Goal: Check status: Check status

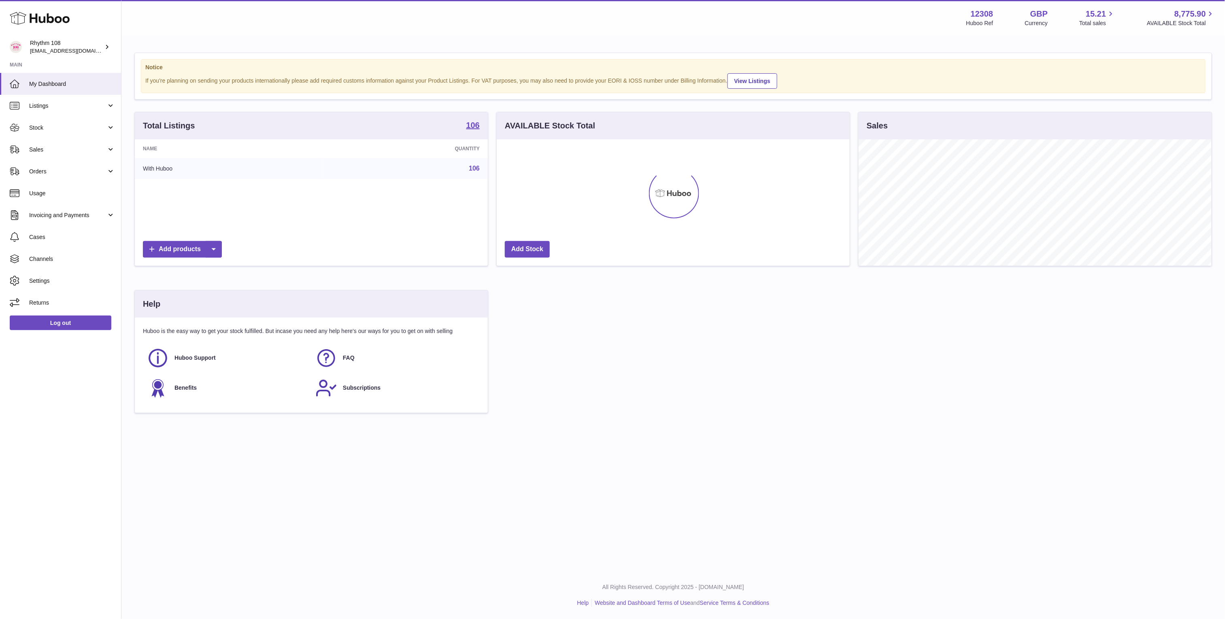
scroll to position [126, 352]
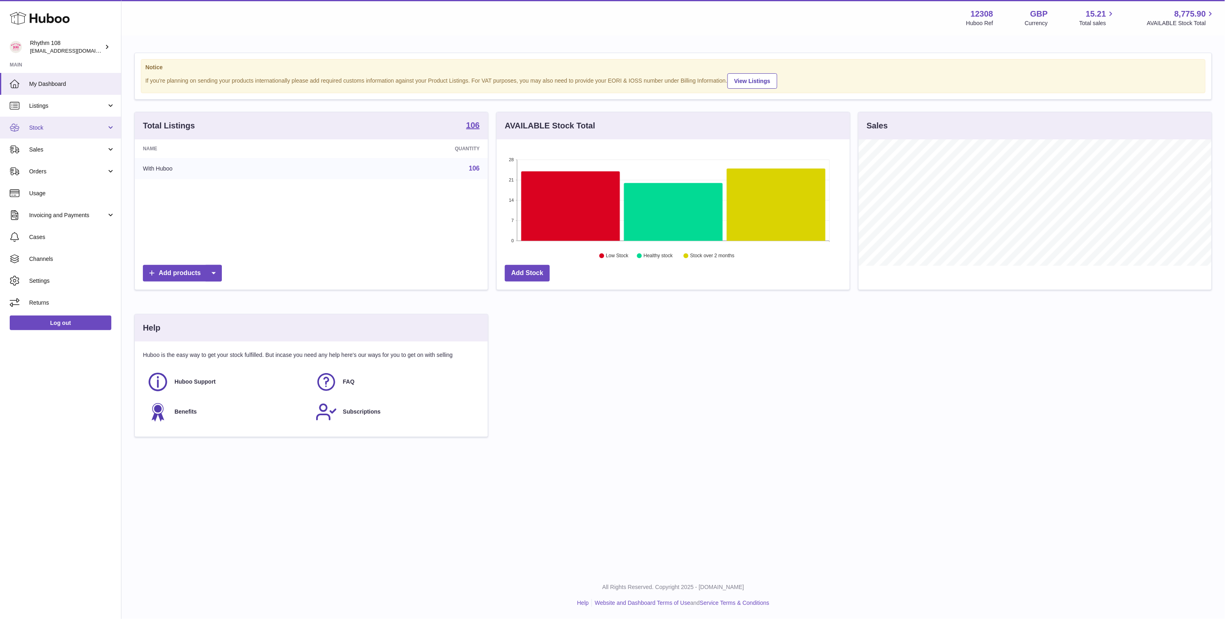
click at [76, 126] on span "Stock" at bounding box center [67, 128] width 77 height 8
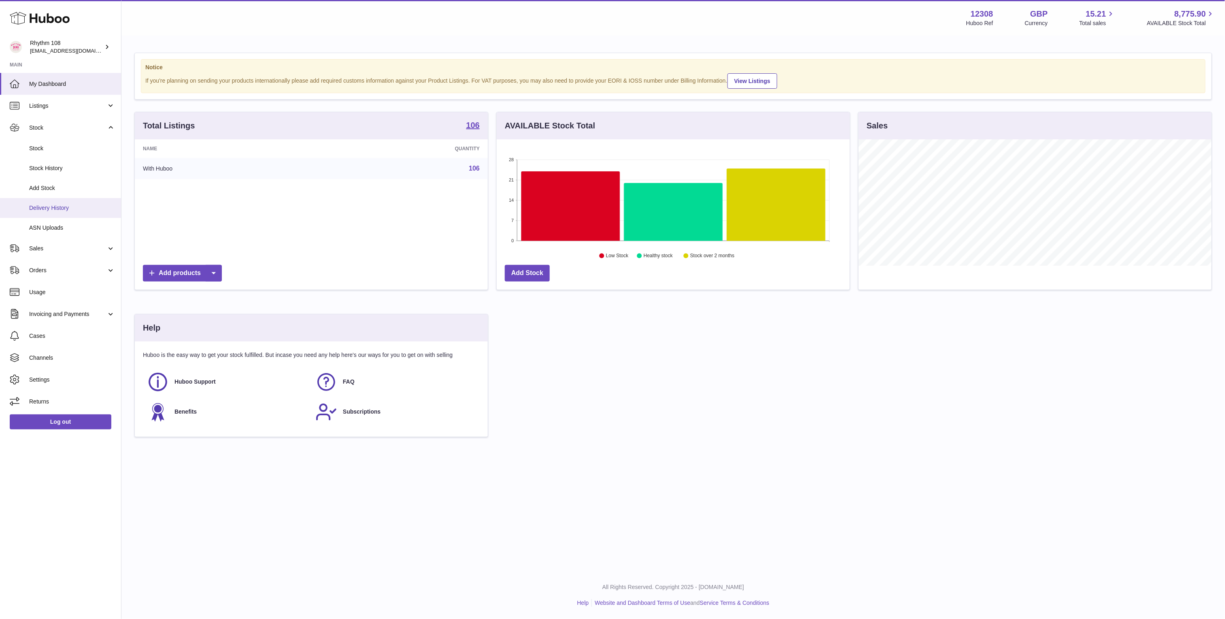
click at [68, 207] on span "Delivery History" at bounding box center [72, 208] width 86 height 8
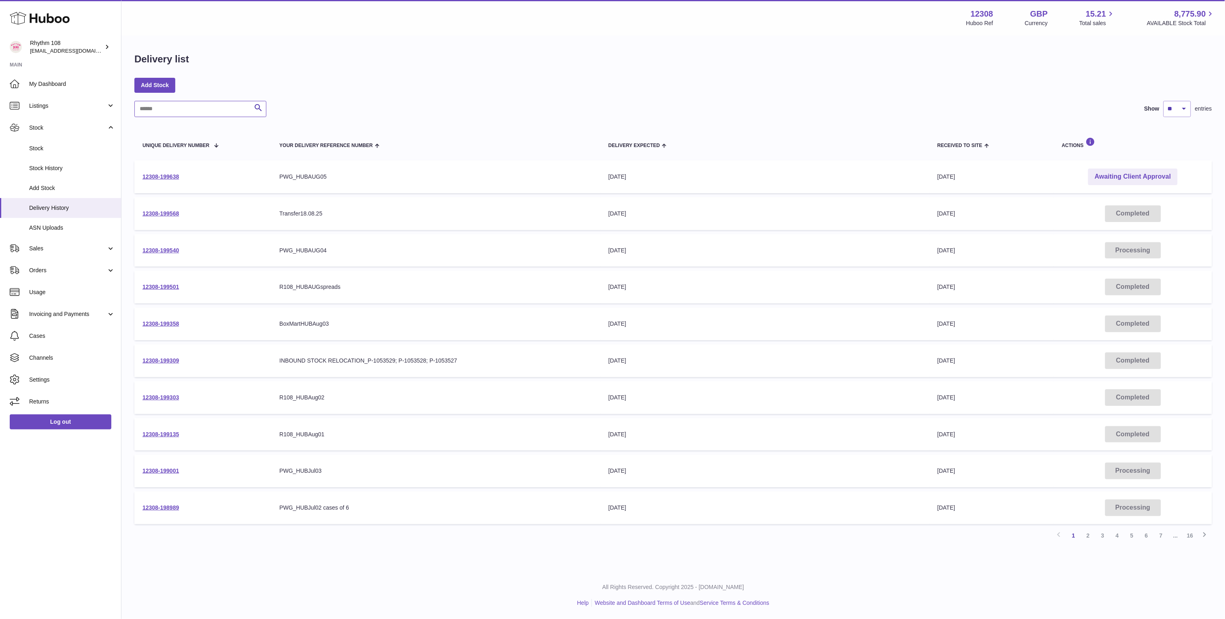
click at [236, 110] on input "text" at bounding box center [200, 109] width 132 height 16
click at [435, 107] on div "Search Show ** ** ** *** entries" at bounding box center [673, 109] width 1078 height 16
click at [1093, 141] on icon at bounding box center [1091, 142] width 10 height 10
click at [168, 174] on link "12308-199638" at bounding box center [161, 176] width 36 height 6
